Goal: Transaction & Acquisition: Purchase product/service

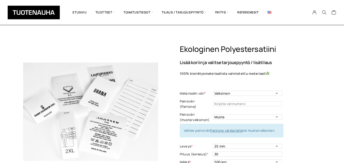
select select "Valkoinen"
select select "musta"
select select "25 mm"
select select "500 kpl"
select select "Vasemmalla sivulla"
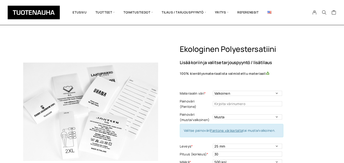
select select "Keskitaitto, minimi koko 15 x 40 mm"
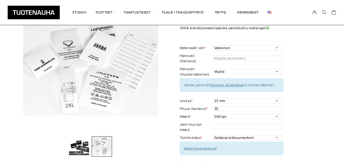
scroll to position [46, 0]
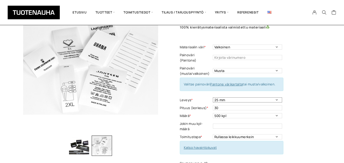
click at [233, 97] on select "10 mm 15 mm 20 mm 25 mm 30 mm 35 mm 40 mm 45 mm 50 mm 55 mm 60 mm 65 mm 70 mm" at bounding box center [247, 99] width 69 height 5
select select "45 mm"
click at [213, 97] on select "10 mm 15 mm 20 mm 25 mm 30 mm 35 mm 40 mm 45 mm 50 mm 55 mm 60 mm 65 mm 70 mm" at bounding box center [247, 99] width 69 height 5
click at [219, 105] on input "30" at bounding box center [247, 107] width 69 height 5
type input "3"
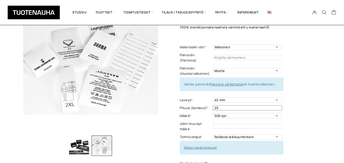
type input "25"
click at [308, 101] on div "Ekologinen polyestersatiini Lisää koriin ja valitse tarjouspyyntö / lisätilaus …" at bounding box center [250, 161] width 141 height 327
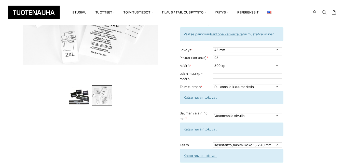
scroll to position [97, 0]
click at [263, 84] on select "Rullassa leikkuumerkein Rullassa ilman leikkuumerkkejä Leikattuna" at bounding box center [247, 86] width 69 height 5
select select "Leikattuna"
click at [213, 84] on select "Rullassa leikkuumerkein Rullassa ilman leikkuumerkkejä Leikattuna" at bounding box center [247, 86] width 69 height 5
click at [251, 113] on select "Ylhäällä Vasemmalla sivulla Oikealla sivulla Ympäriinsä Molemmilla sivuilla Ylh…" at bounding box center [247, 115] width 69 height 5
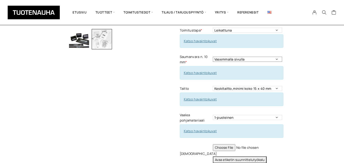
scroll to position [154, 0]
click at [227, 86] on select "Ei taittoa Päästätaitto Päistätaitto Keskitaitto,minimi koko 15 x 40 mm Hiippat…" at bounding box center [247, 88] width 69 height 5
select select "Ei taittoa"
click at [213, 86] on select "Ei taittoa Päästätaitto Päistätaitto Keskitaitto,minimi koko 15 x 40 mm Hiippat…" at bounding box center [247, 88] width 69 height 5
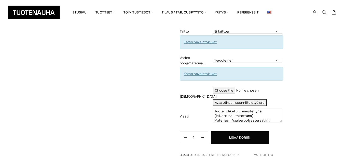
scroll to position [210, 0]
drag, startPoint x: 274, startPoint y: 61, endPoint x: 273, endPoint y: 58, distance: 2.7
click at [273, 60] on td "1-puoleinen 2-puoleinen This field can't be Empty" at bounding box center [248, 60] width 71 height 13
click at [273, 58] on select "1-puoleinen 2-puoleinen" at bounding box center [247, 60] width 69 height 5
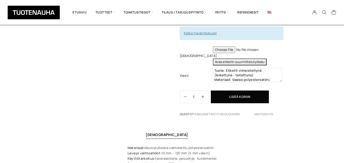
scroll to position [252, 0]
click at [239, 58] on button "Avaa etiketin suunnittelutyökalu" at bounding box center [240, 61] width 54 height 7
click at [226, 58] on button "Avaa etiketin suunnittelutyökalu" at bounding box center [240, 61] width 54 height 7
click at [243, 58] on button "Avaa etiketin suunnittelutyökalu" at bounding box center [240, 61] width 54 height 7
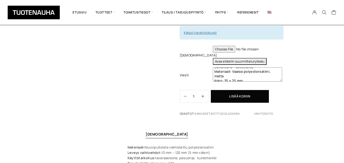
scroll to position [10, 0]
drag, startPoint x: 280, startPoint y: 76, endPoint x: 284, endPoint y: 58, distance: 18.5
click at [280, 78] on td "Tuote: Etiketti viimeisteltynä (leikattuna - taitettuna) Materiaali: Vaalea pol…" at bounding box center [248, 75] width 71 height 18
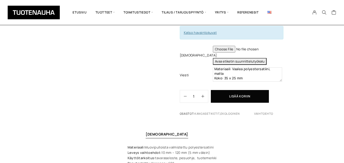
click at [282, 74] on td "Tuote: Etiketti viimeisteltynä (leikattuna - taitettuna) Materiaali: Vaalea pol…" at bounding box center [248, 75] width 71 height 18
drag, startPoint x: 280, startPoint y: 75, endPoint x: 282, endPoint y: 71, distance: 5.0
click at [282, 71] on td "Tuote: Etiketti viimeisteltynä (leikattuna - taitettuna) Materiaali: Vaalea pol…" at bounding box center [248, 75] width 71 height 18
drag, startPoint x: 280, startPoint y: 75, endPoint x: 277, endPoint y: 73, distance: 2.9
click at [281, 75] on textarea "Tuote: Etiketti viimeisteltynä (leikattuna - taitettuna) Materiaali: Vaalea pol…" at bounding box center [247, 74] width 69 height 14
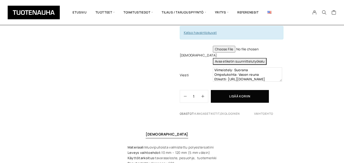
scroll to position [40, 0]
